Goal: Find specific page/section: Find specific page/section

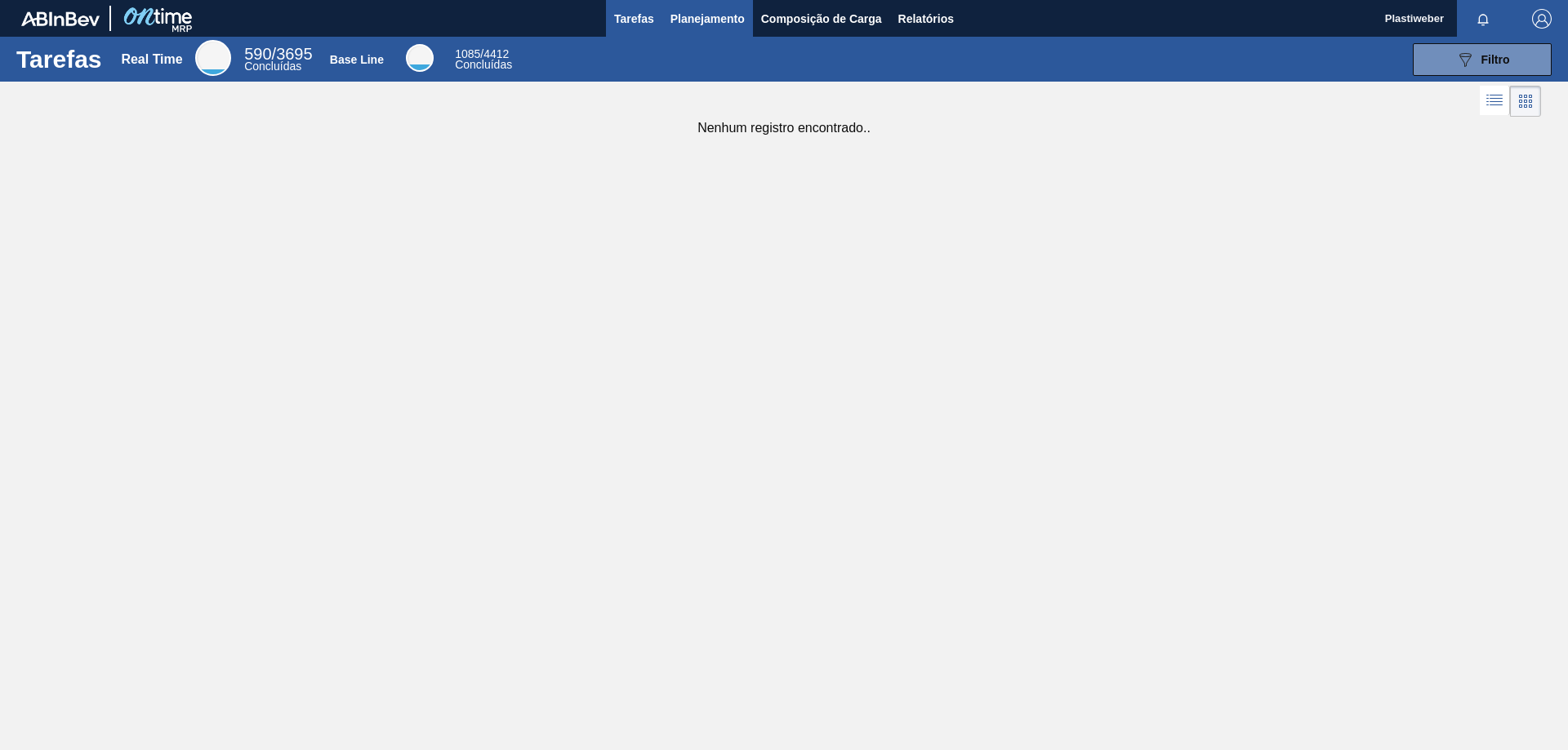
click at [680, 34] on button "Planejamento" at bounding box center [707, 18] width 91 height 37
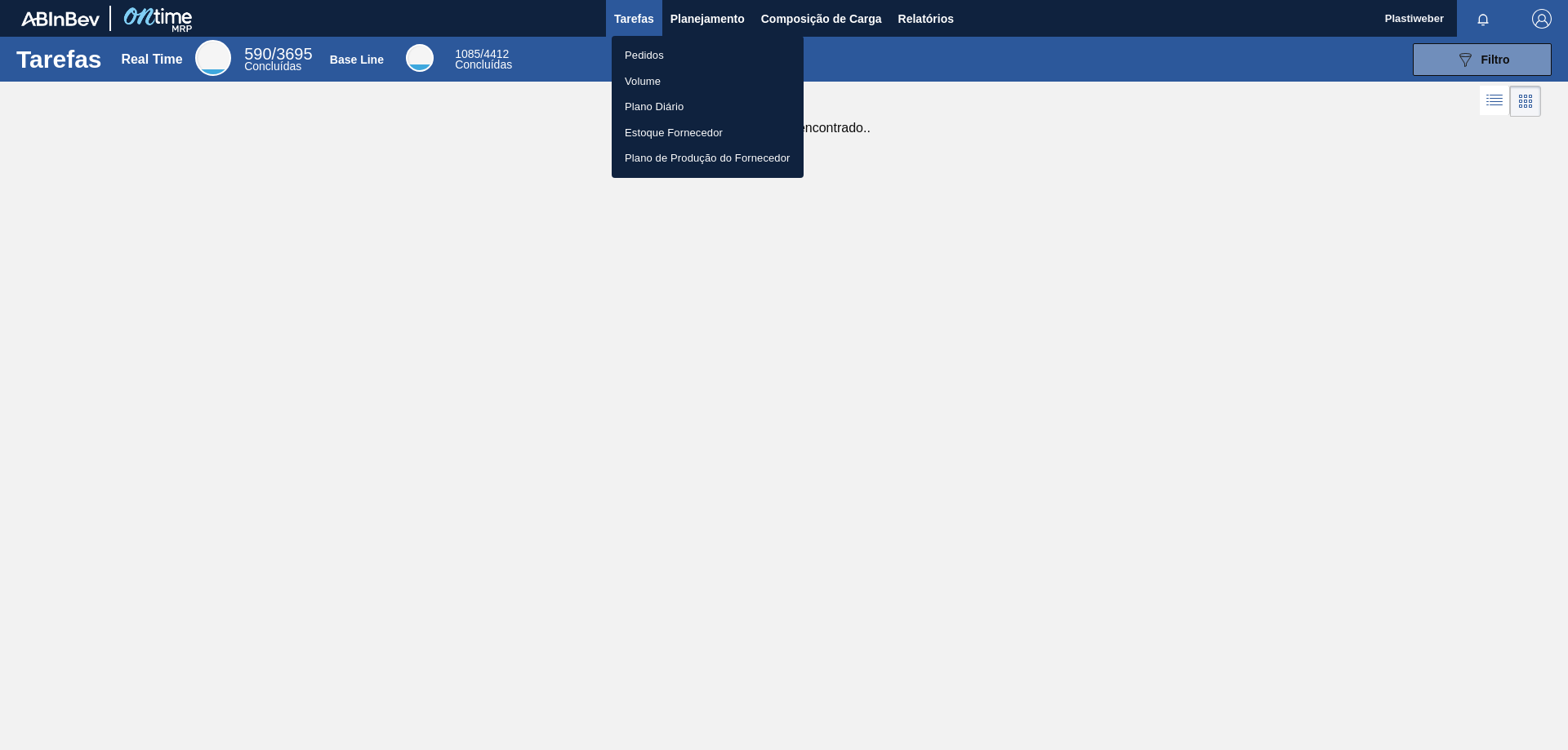
click at [665, 46] on li "Pedidos" at bounding box center [707, 56] width 192 height 27
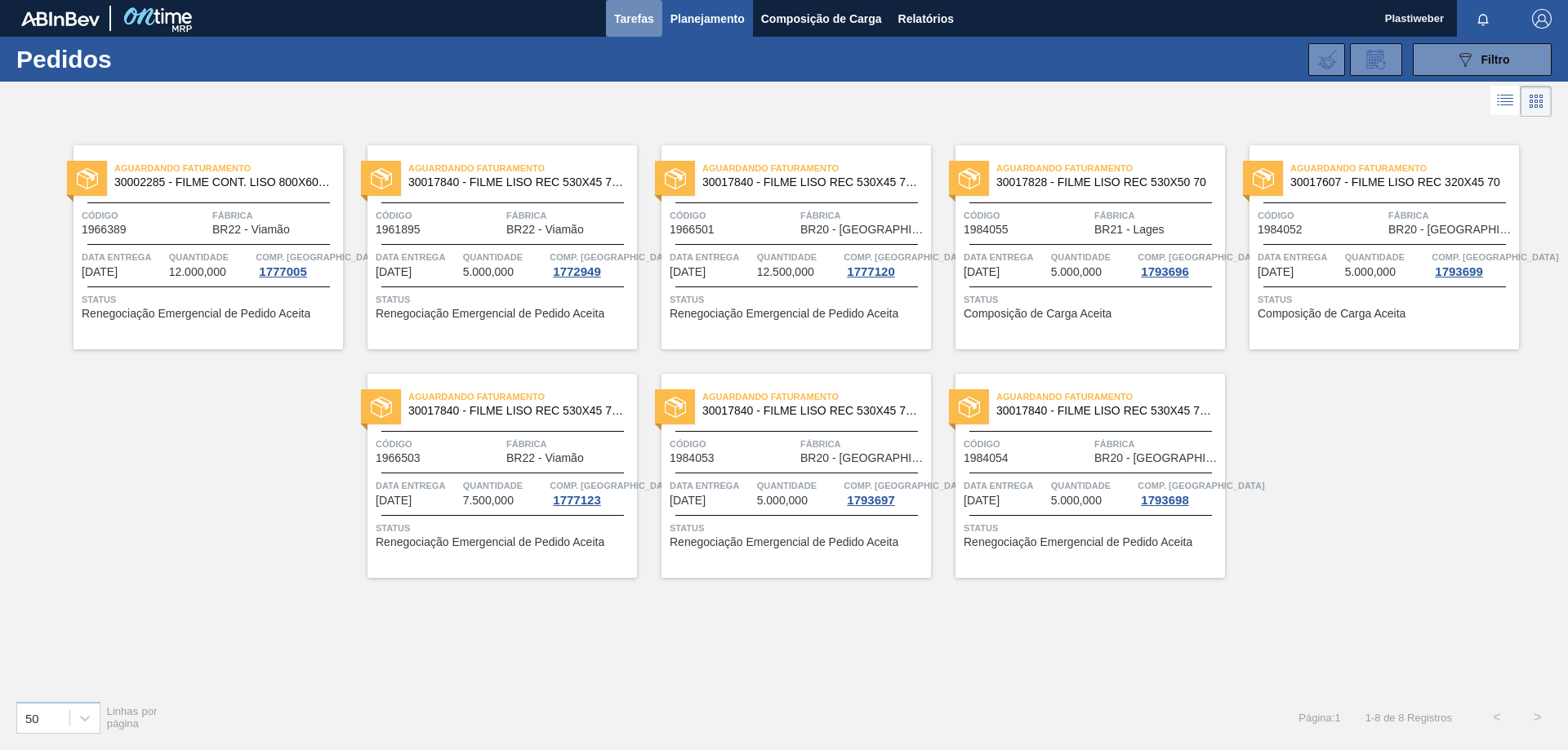
click at [649, 21] on span "Tarefas" at bounding box center [634, 18] width 40 height 20
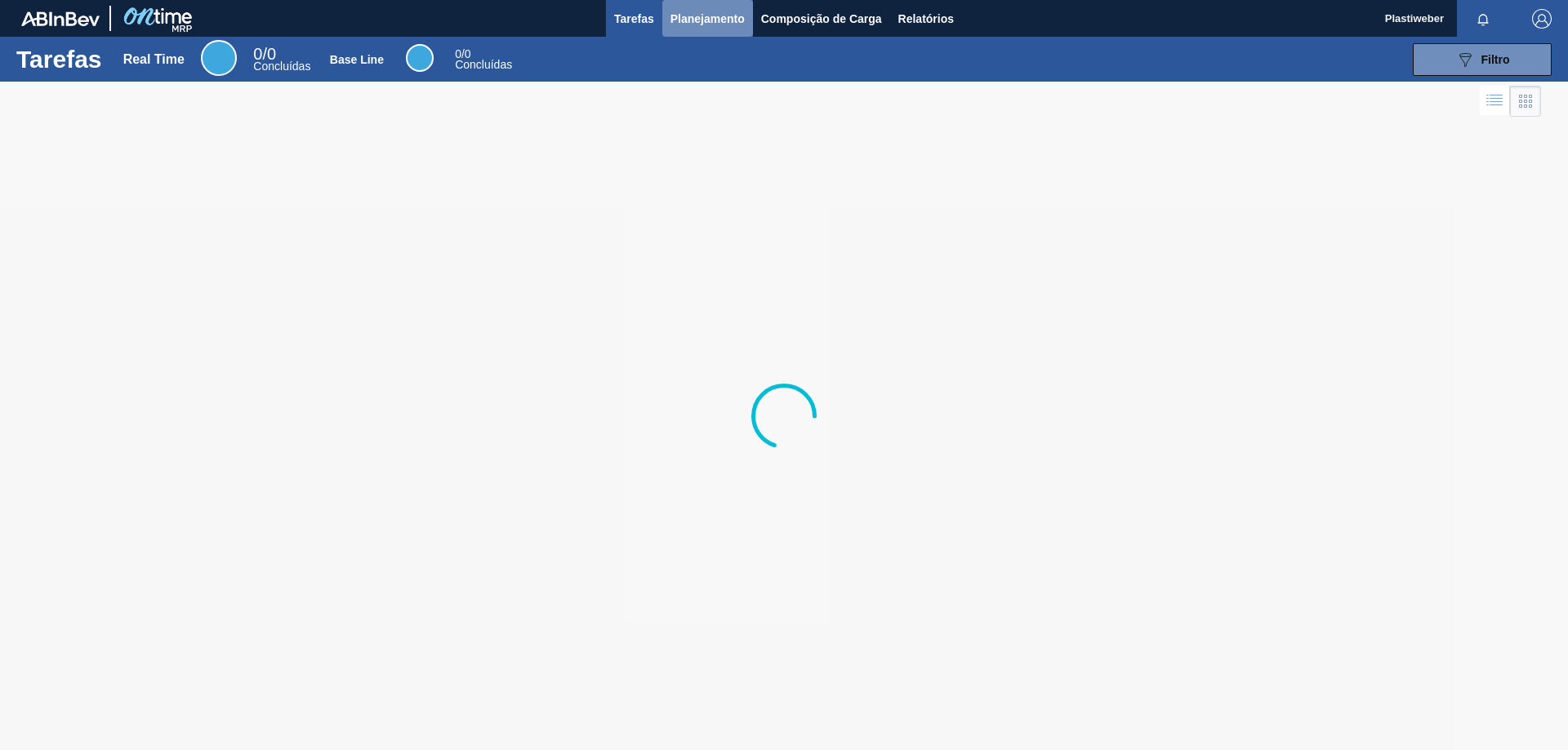
click at [713, 23] on span "Planejamento" at bounding box center [707, 18] width 75 height 20
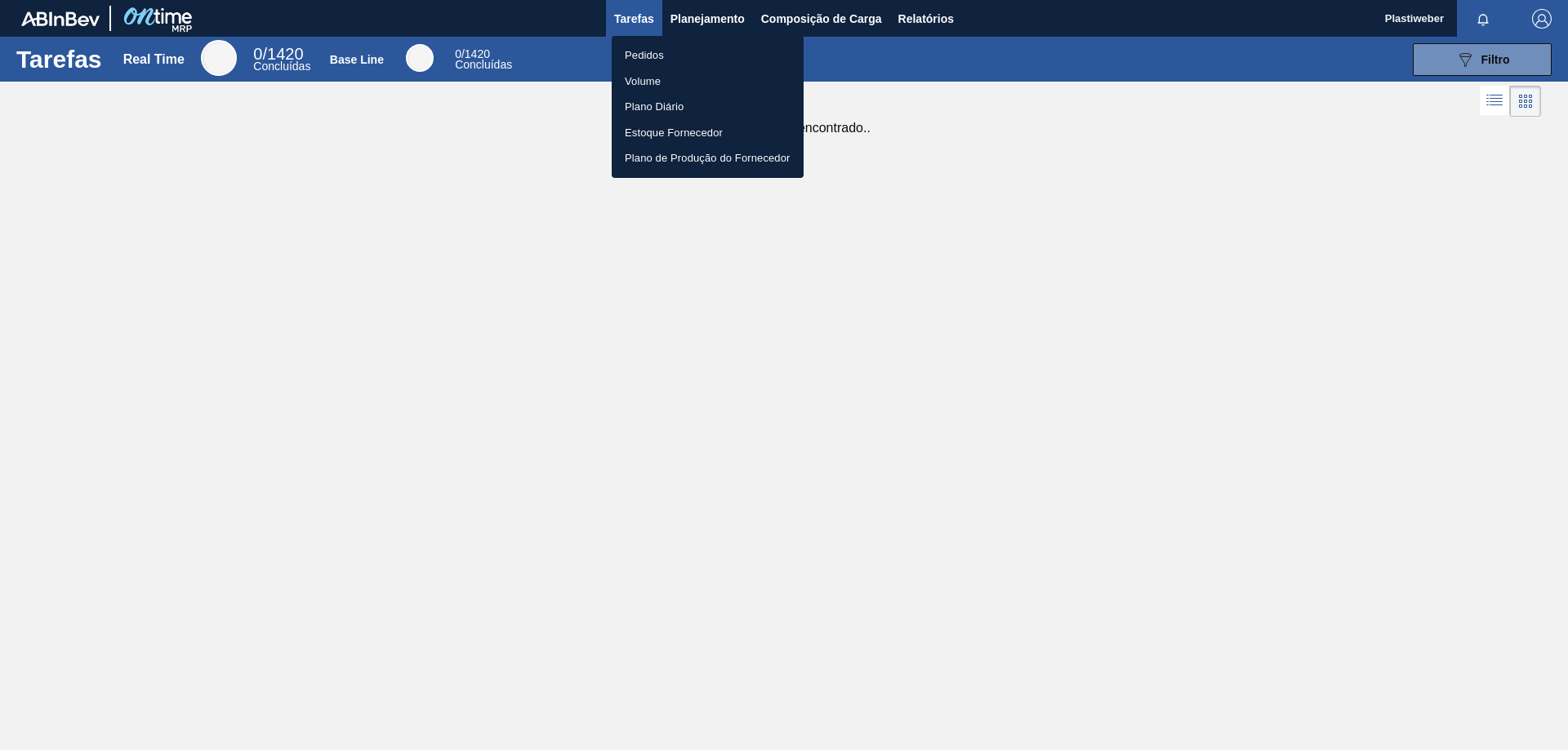
click at [653, 58] on li "Pedidos" at bounding box center [707, 56] width 192 height 27
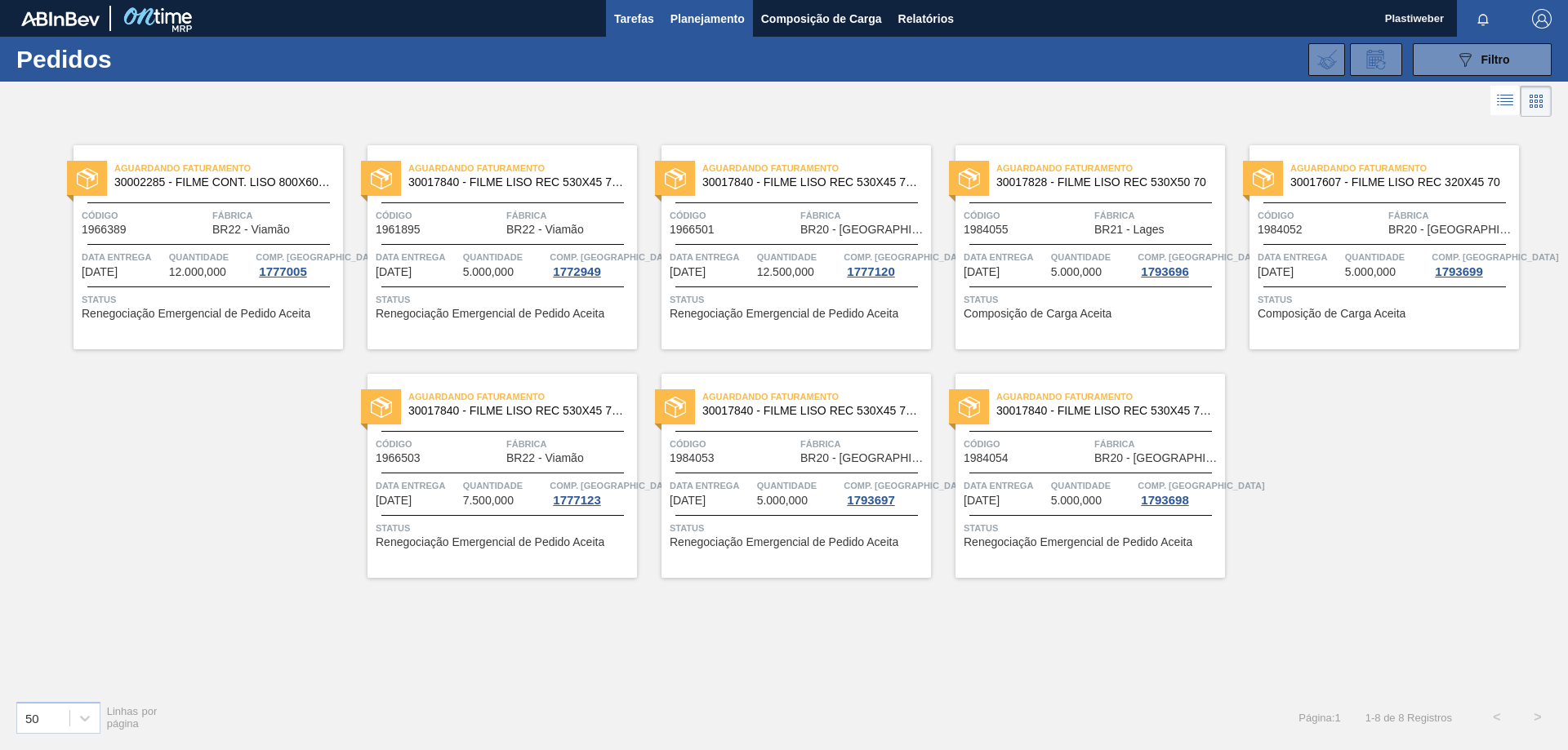
click at [623, 9] on span "Tarefas" at bounding box center [634, 18] width 40 height 20
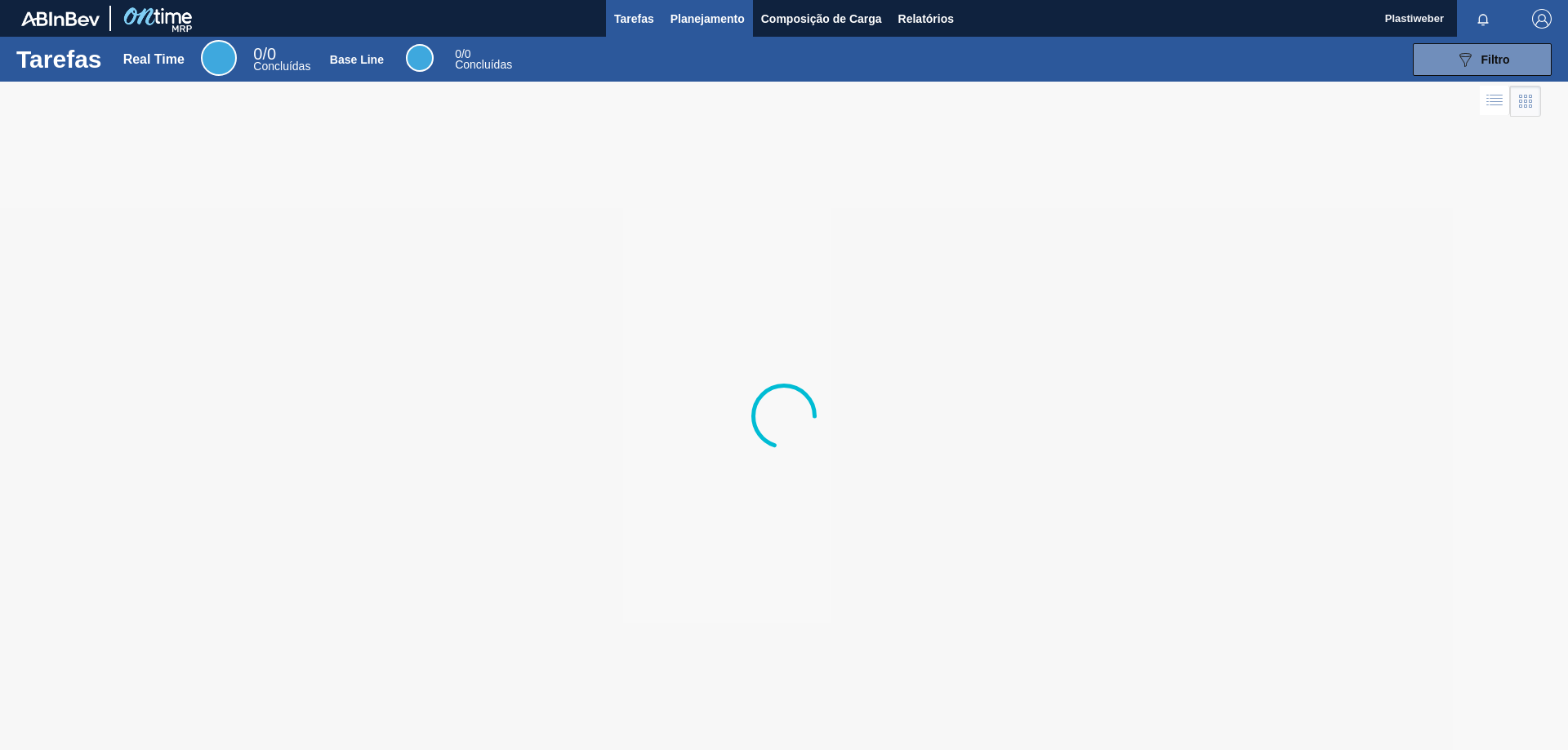
click at [693, 10] on span "Planejamento" at bounding box center [707, 18] width 75 height 20
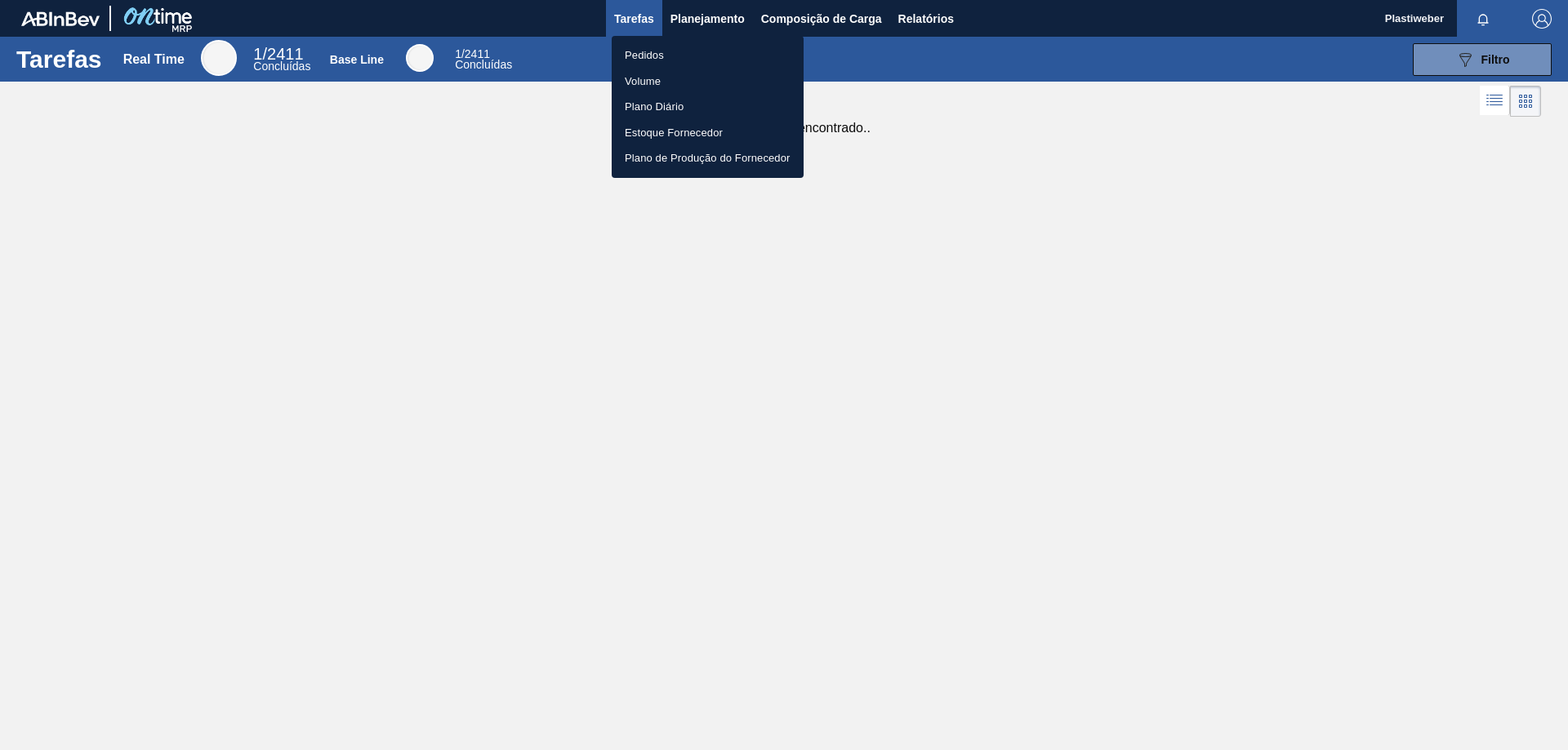
click at [659, 54] on li "Pedidos" at bounding box center [707, 56] width 192 height 27
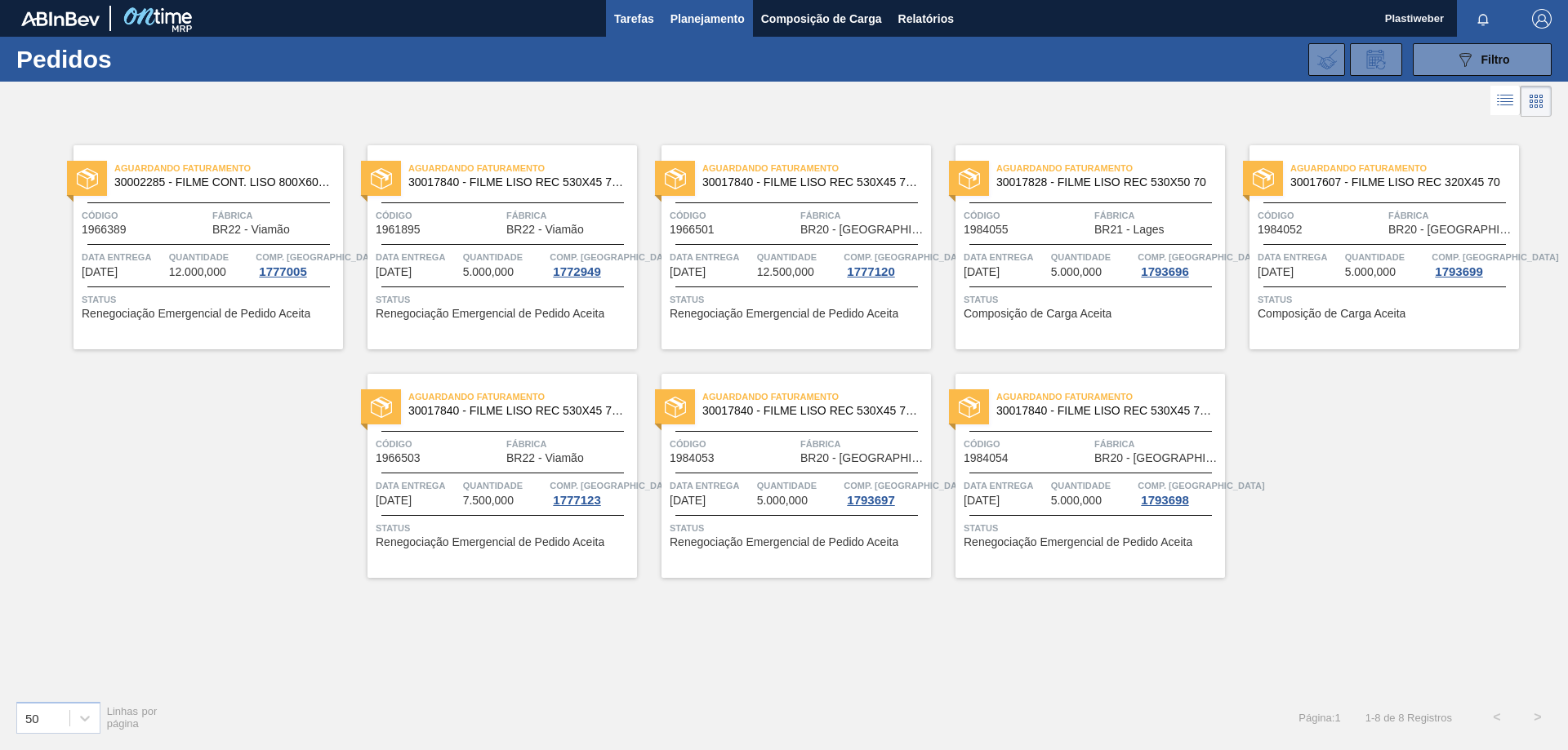
click at [635, 29] on button "Tarefas" at bounding box center [634, 18] width 57 height 37
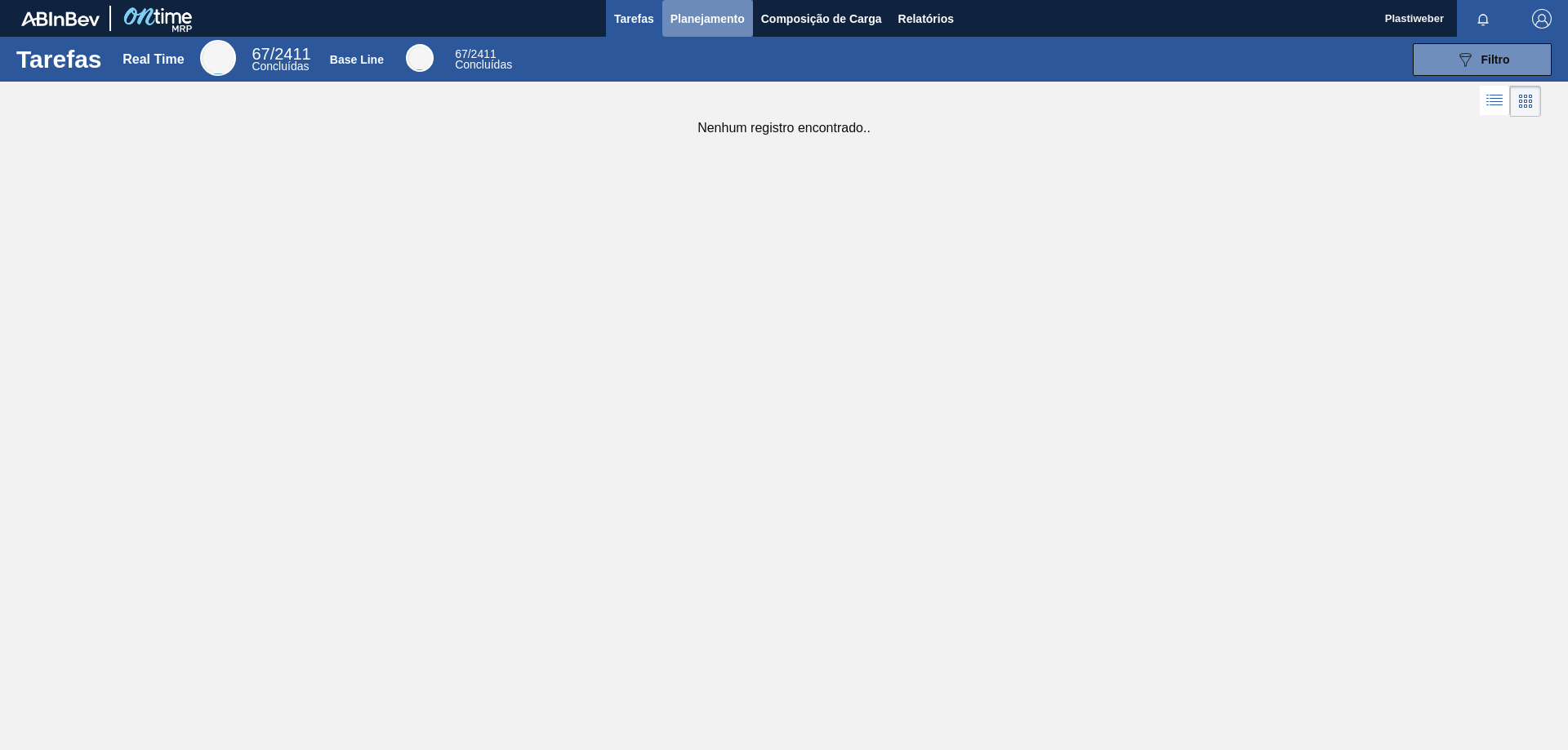
click at [695, 31] on button "Planejamento" at bounding box center [707, 18] width 91 height 37
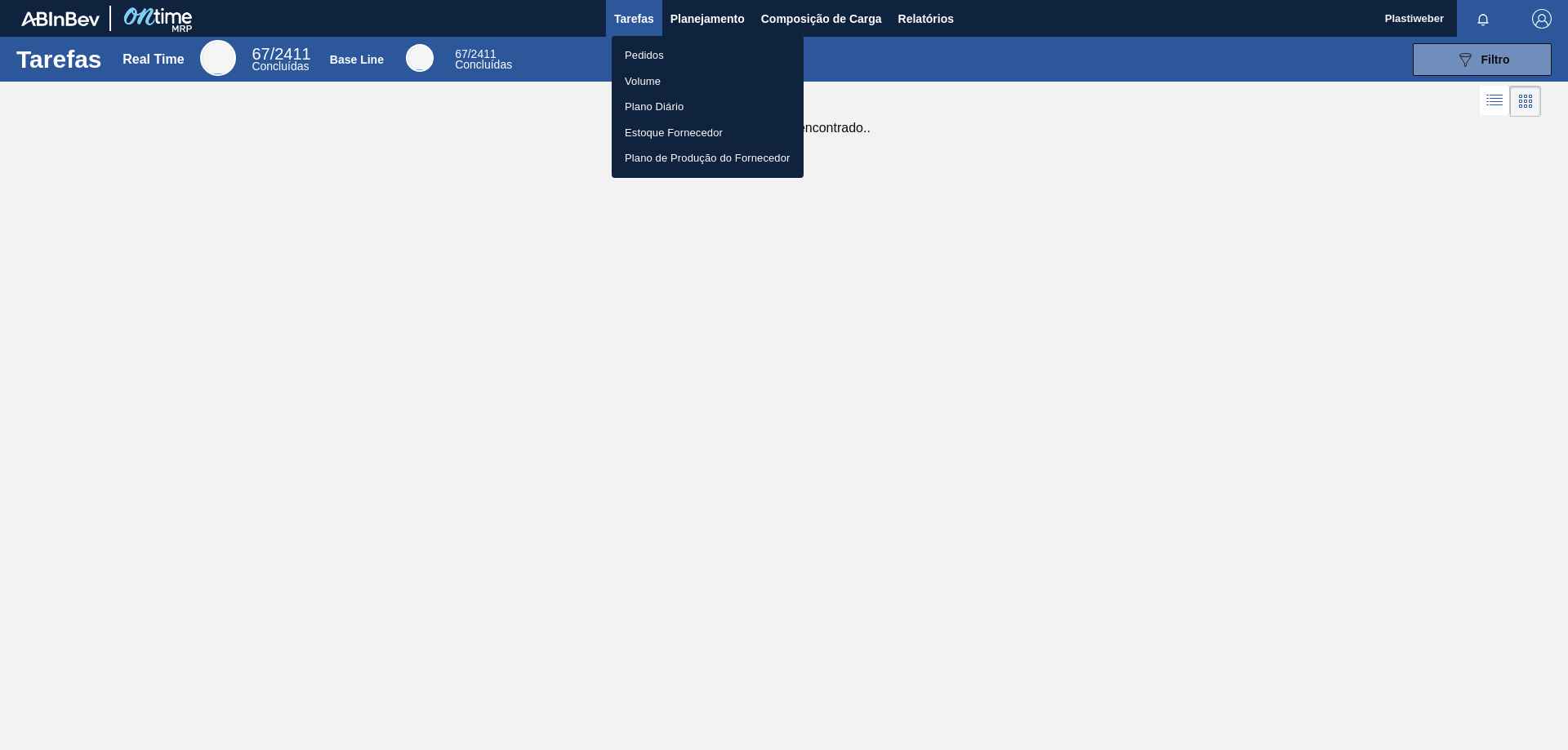
click at [662, 51] on li "Pedidos" at bounding box center [707, 56] width 192 height 27
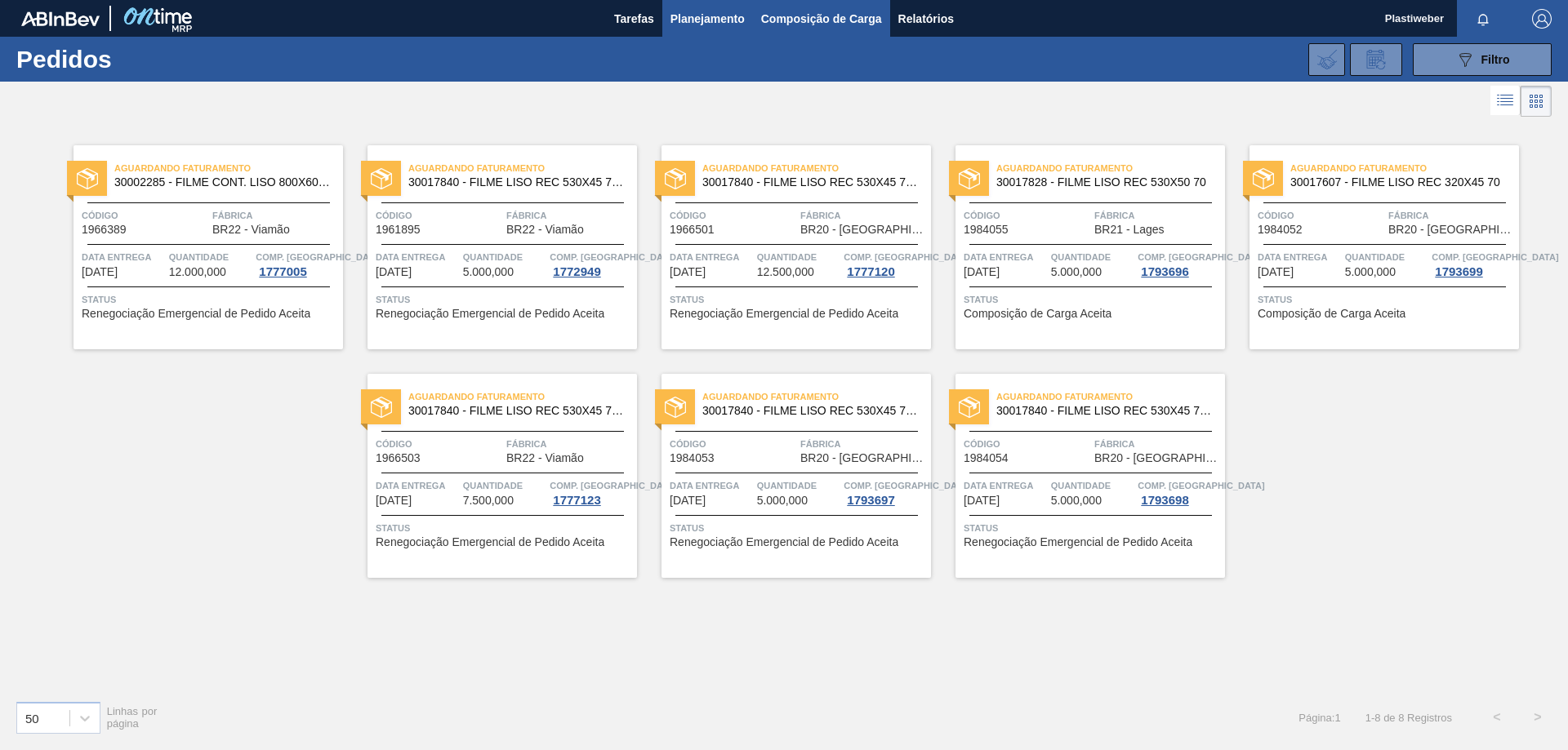
click at [774, 9] on span "Composição de Carga" at bounding box center [821, 18] width 121 height 20
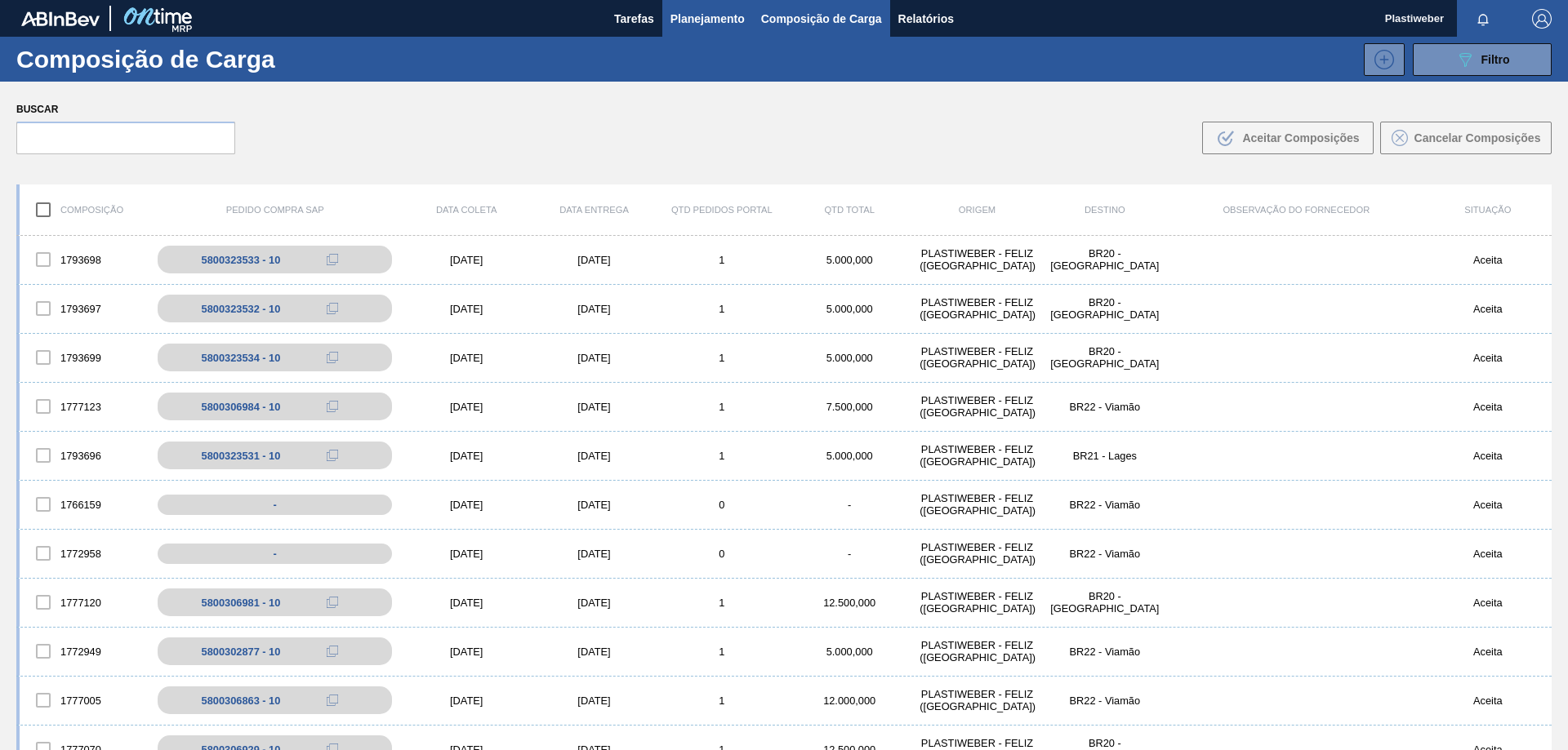
click at [717, 9] on span "Planejamento" at bounding box center [707, 18] width 75 height 20
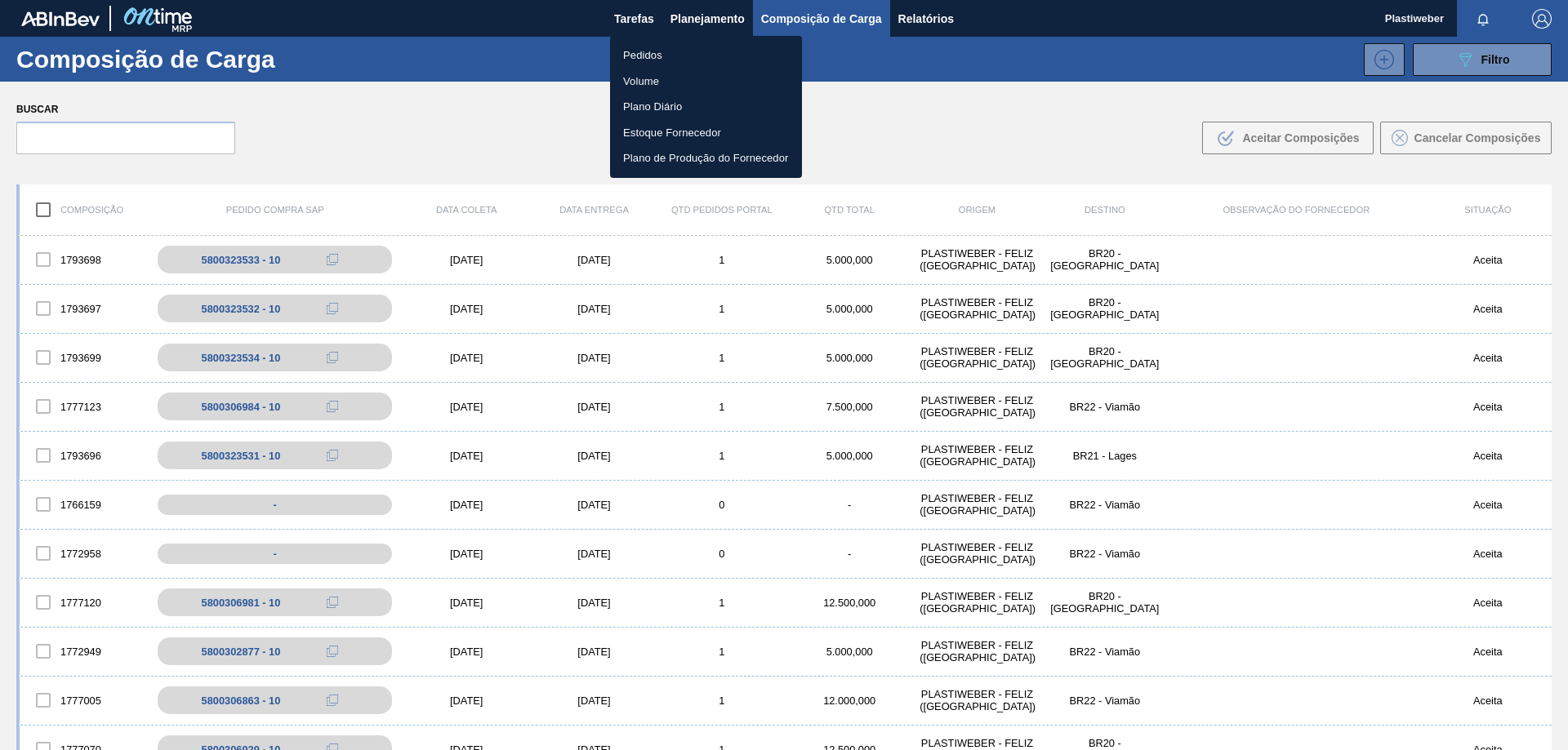
click at [657, 54] on li "Pedidos" at bounding box center [706, 56] width 192 height 27
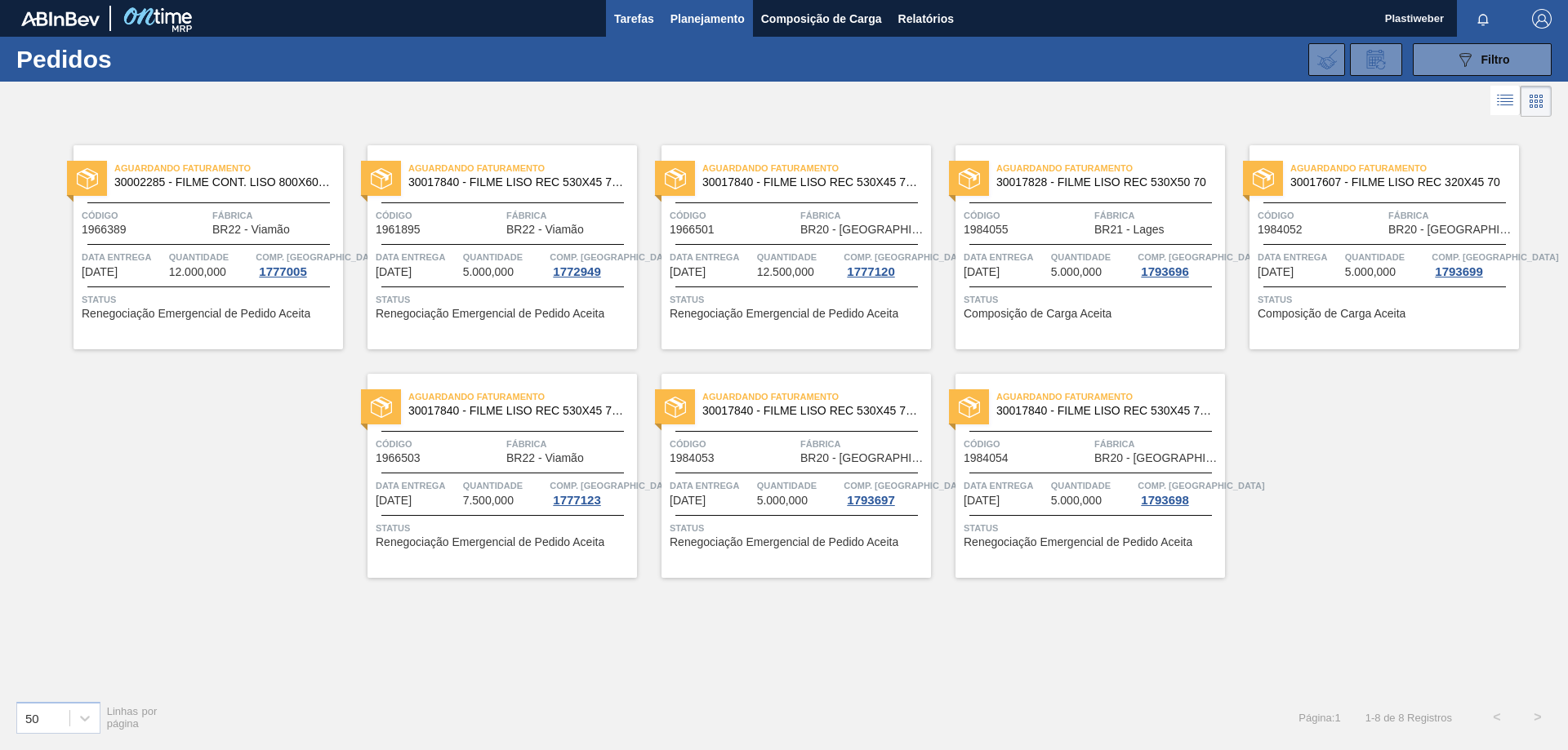
click at [647, 29] on button "Tarefas" at bounding box center [634, 18] width 57 height 37
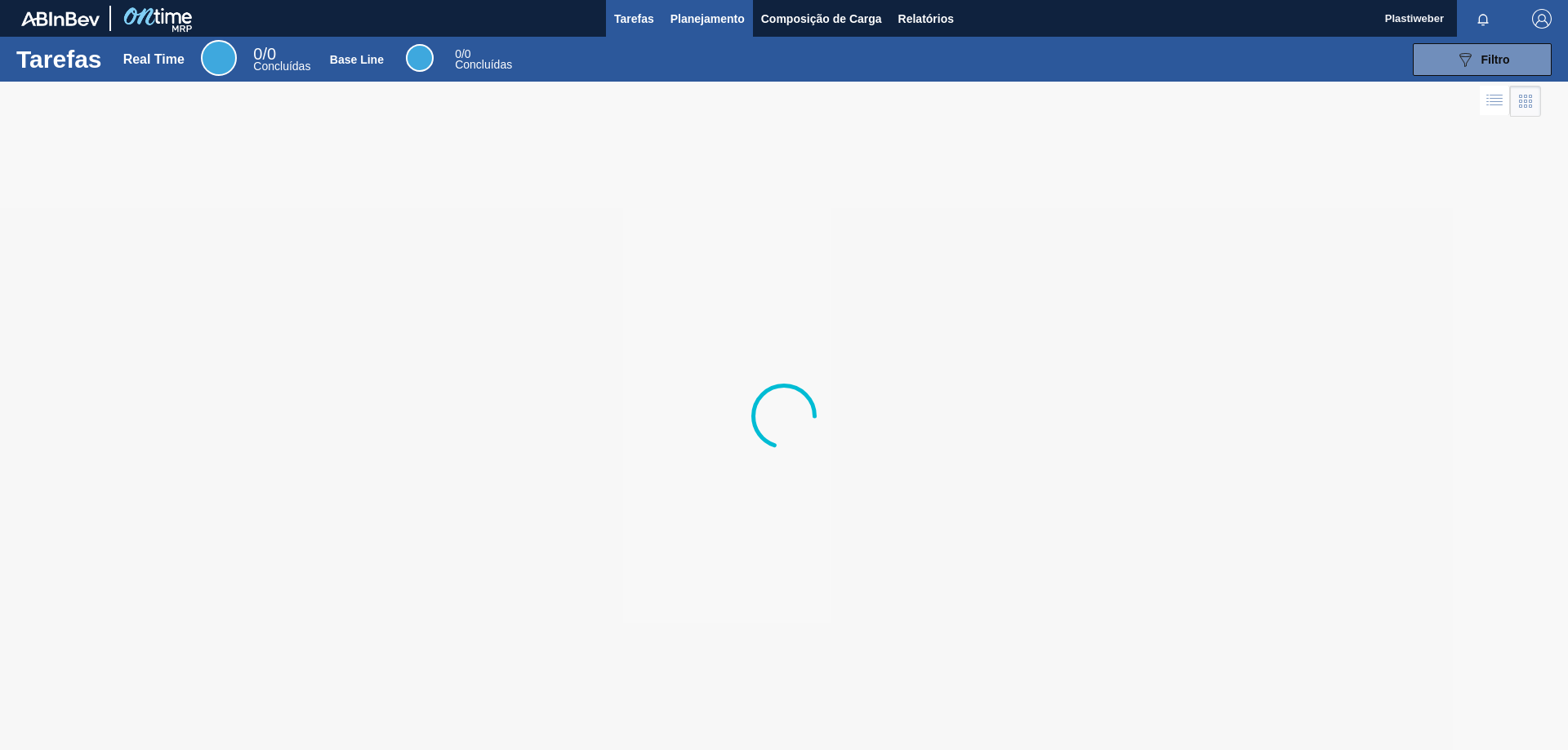
click at [694, 10] on span "Planejamento" at bounding box center [707, 18] width 75 height 20
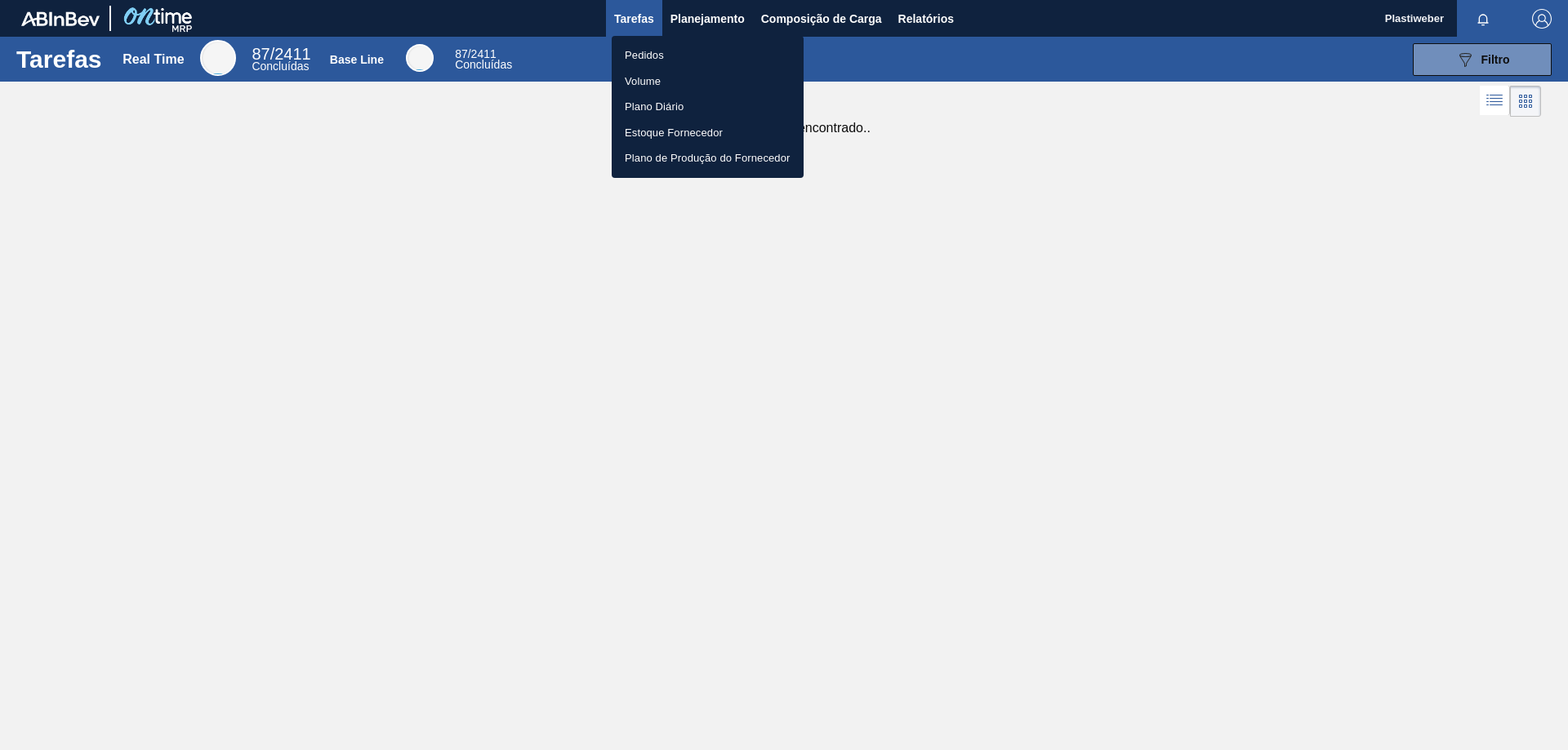
click at [647, 61] on li "Pedidos" at bounding box center [707, 56] width 192 height 27
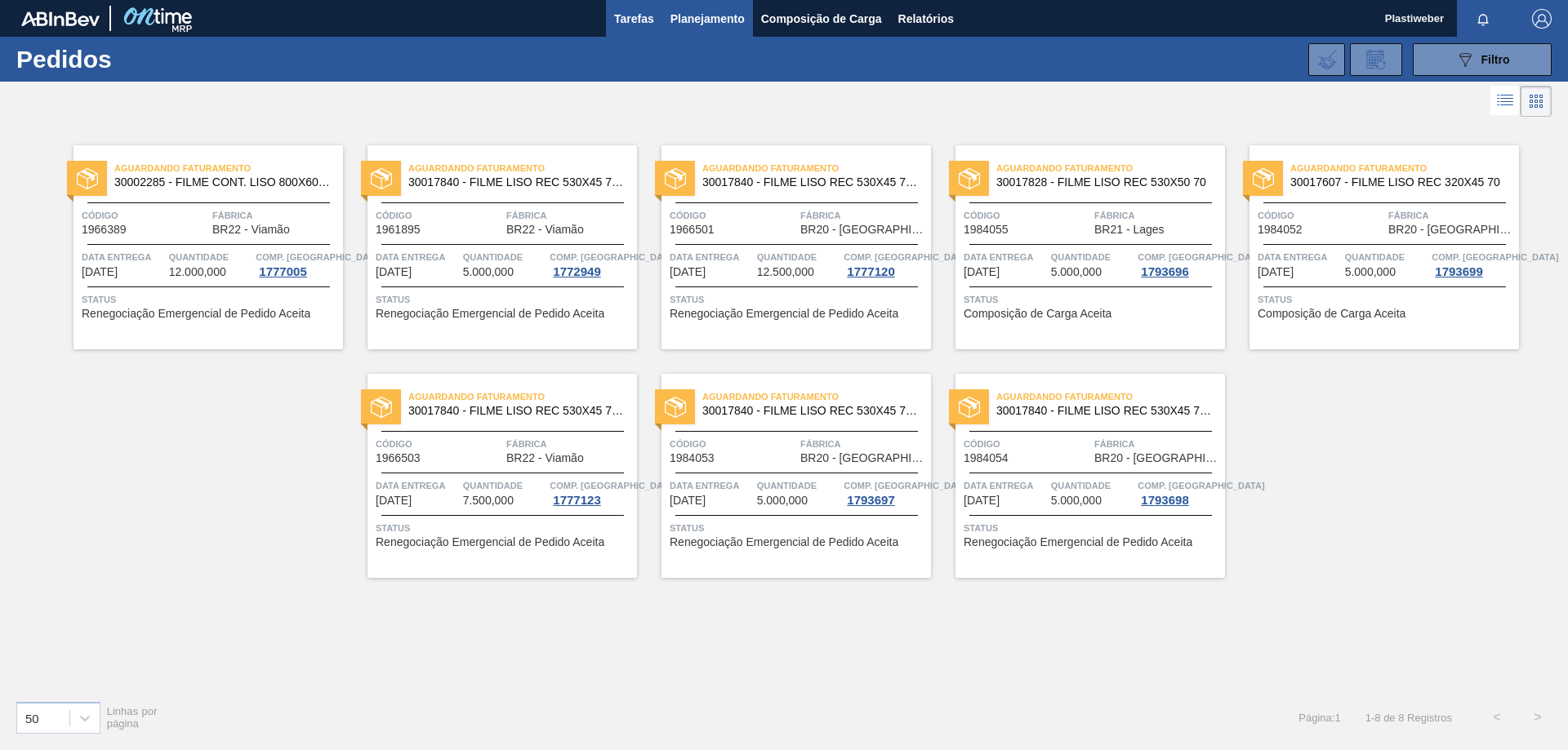
click at [641, 19] on span "Tarefas" at bounding box center [634, 18] width 40 height 20
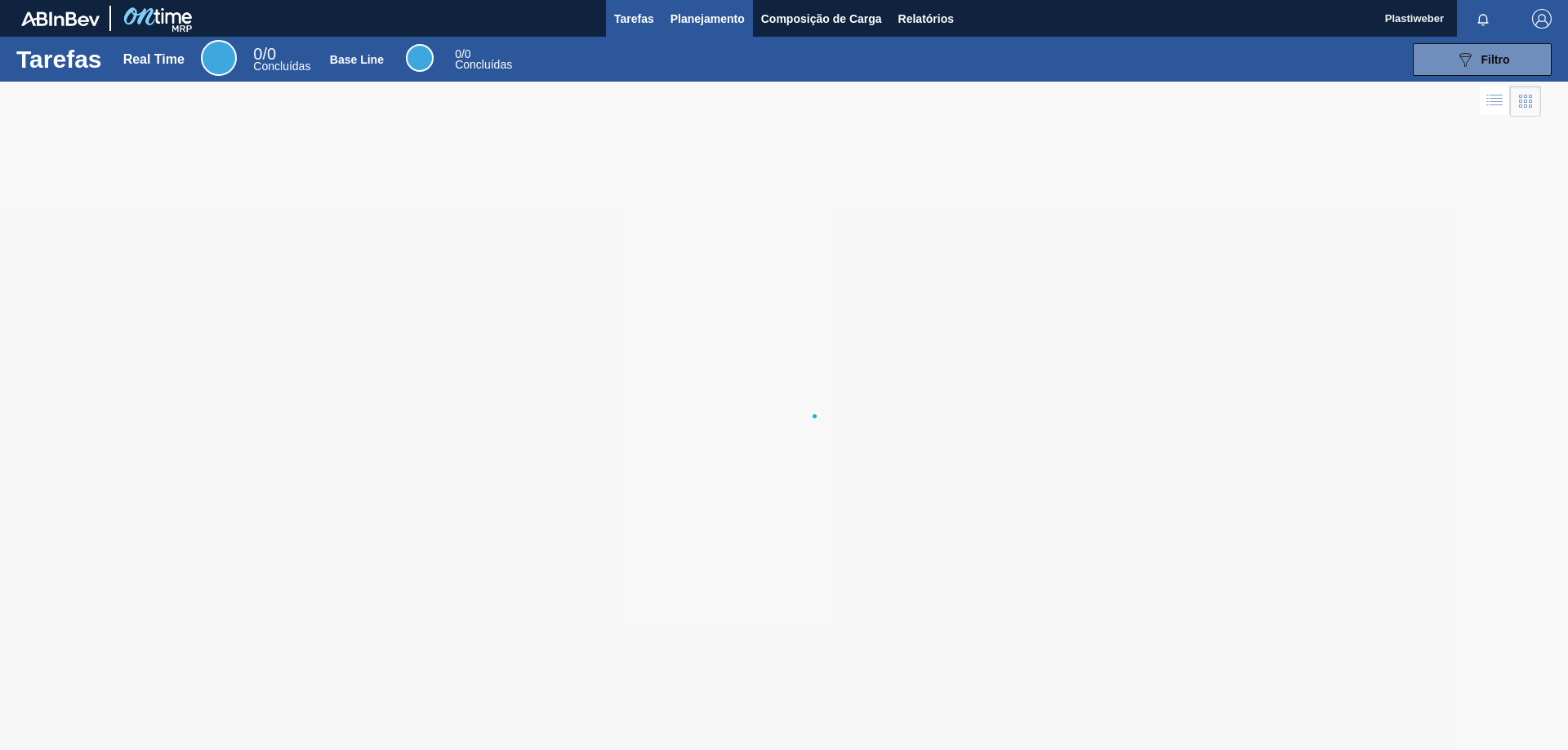
click at [702, 15] on span "Planejamento" at bounding box center [707, 18] width 75 height 20
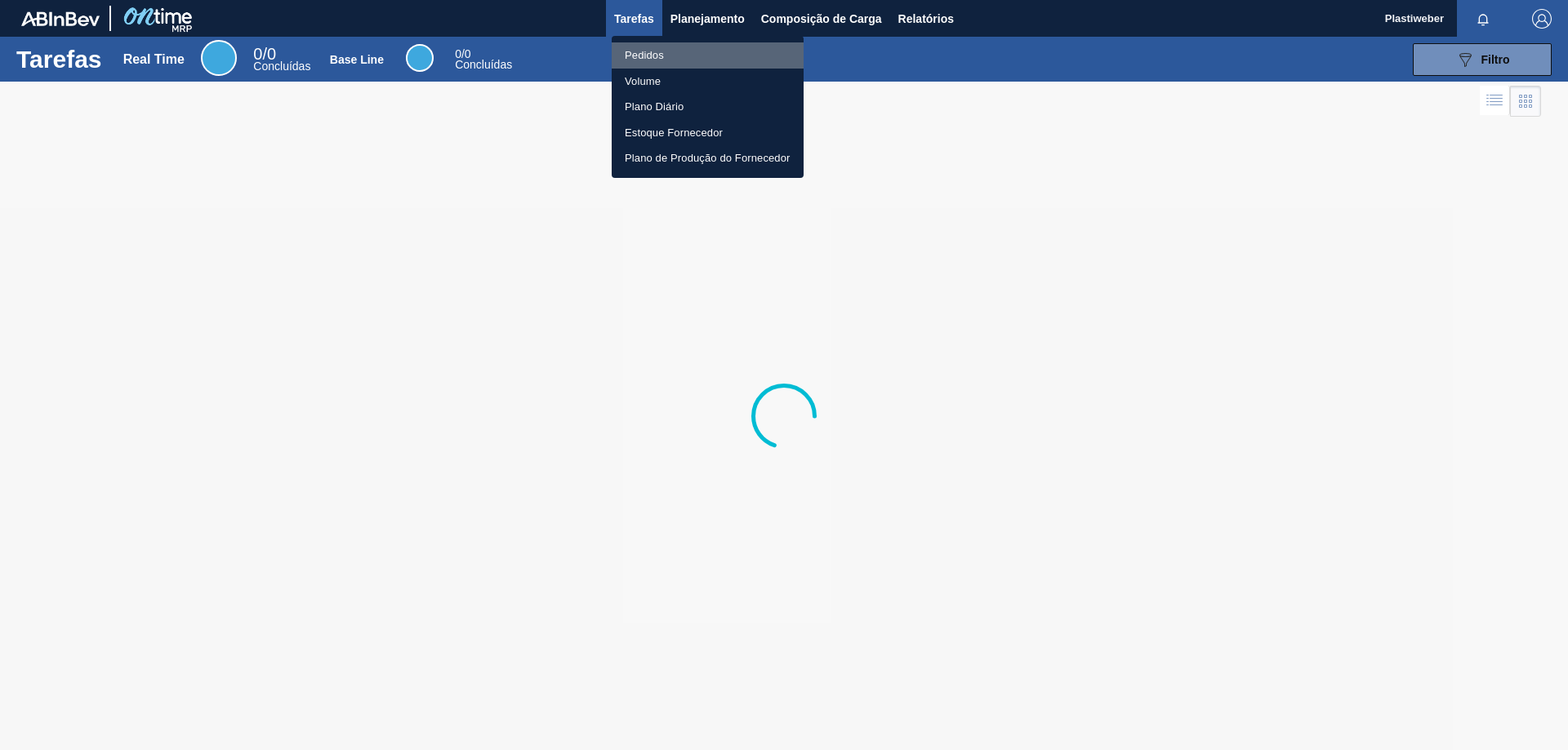
click at [659, 56] on li "Pedidos" at bounding box center [707, 56] width 192 height 27
